Goal: Information Seeking & Learning: Learn about a topic

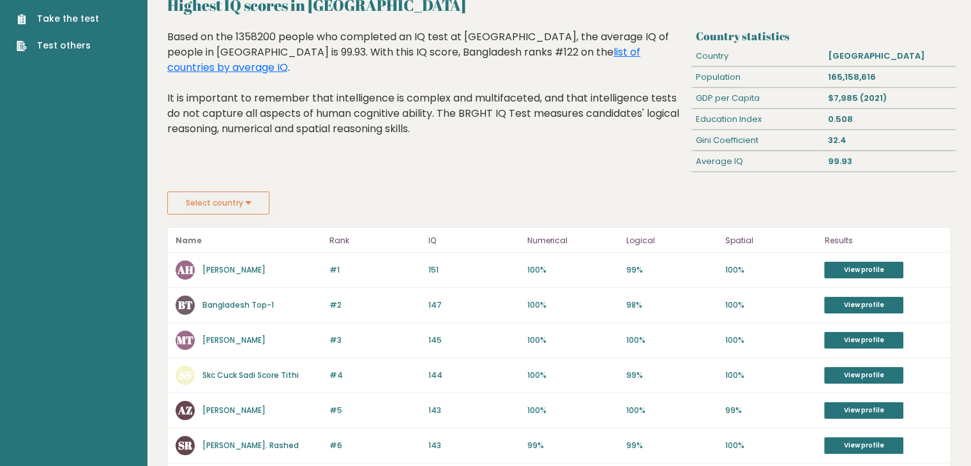
scroll to position [191, 0]
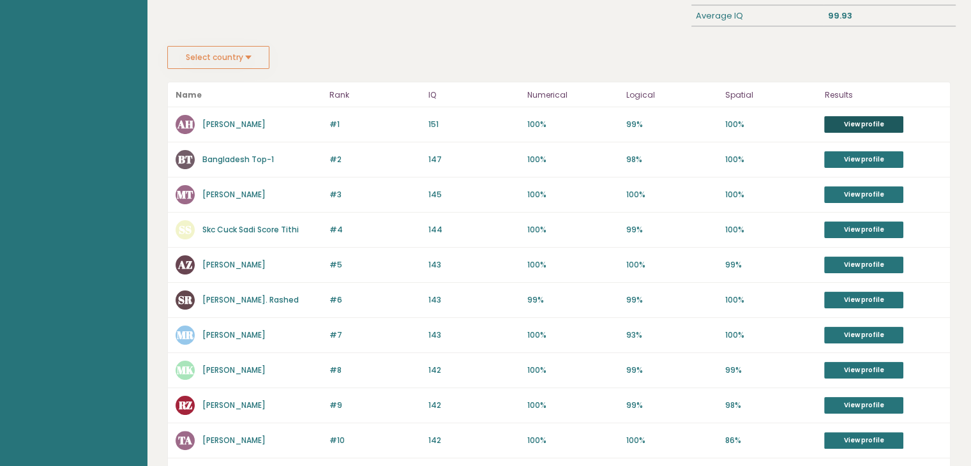
click at [866, 123] on link "View profile" at bounding box center [863, 124] width 79 height 17
click at [229, 66] on button "Select country" at bounding box center [218, 57] width 102 height 23
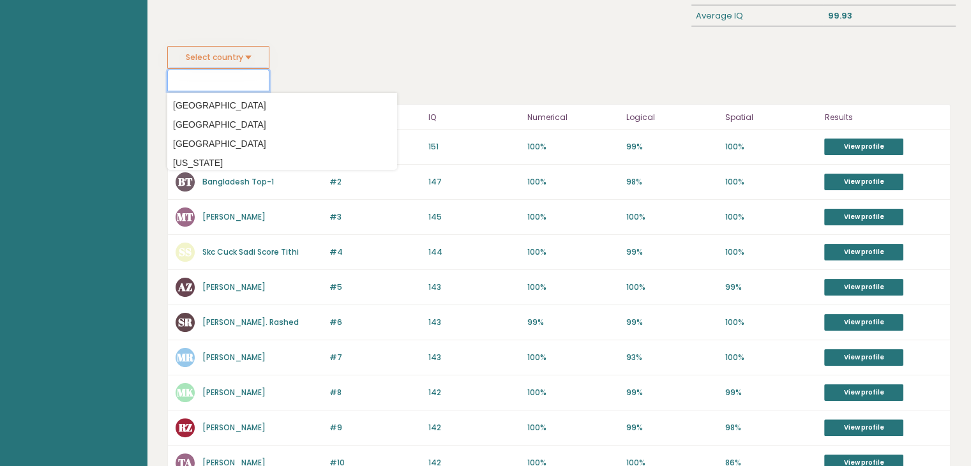
click at [223, 73] on input at bounding box center [218, 80] width 102 height 22
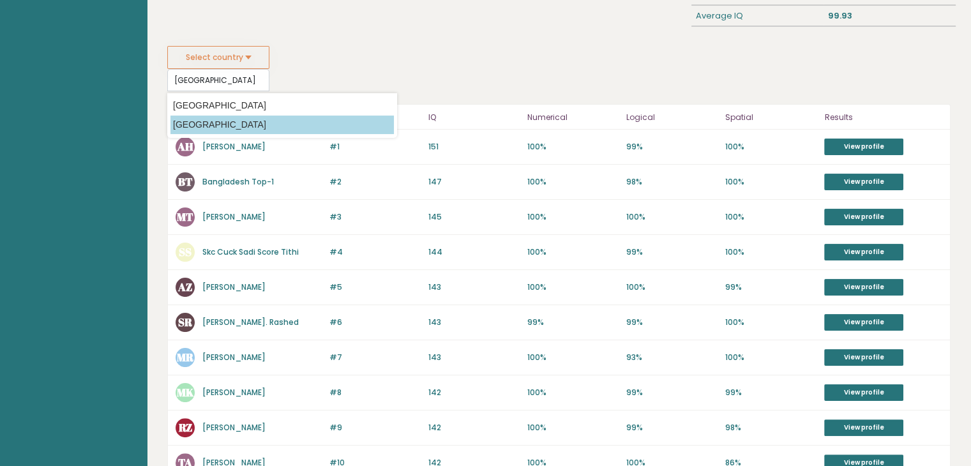
click at [230, 121] on option "[GEOGRAPHIC_DATA]" at bounding box center [281, 125] width 223 height 19
type input "[GEOGRAPHIC_DATA]"
